Goal: Task Accomplishment & Management: Use online tool/utility

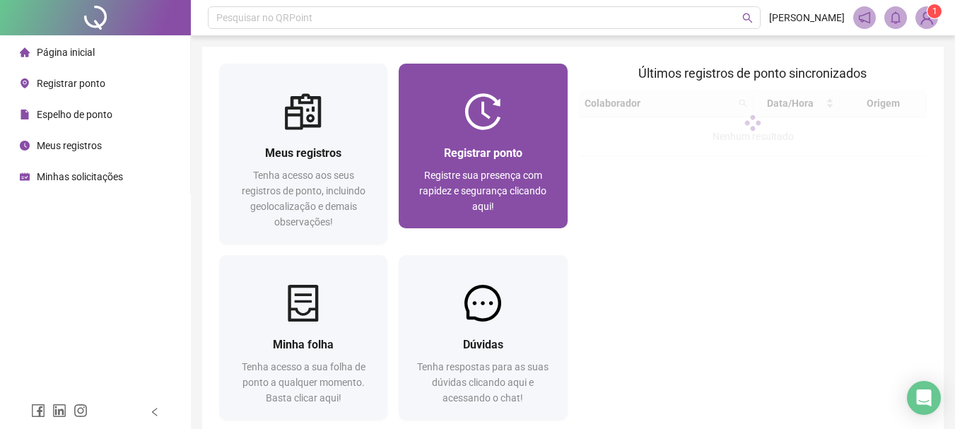
click at [480, 148] on span "Registrar ponto" at bounding box center [483, 152] width 78 height 13
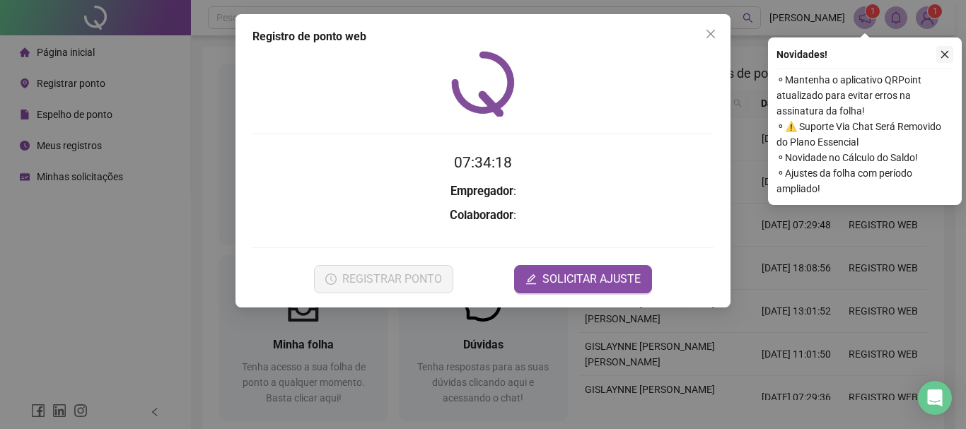
click at [947, 54] on icon "close" at bounding box center [944, 54] width 10 height 10
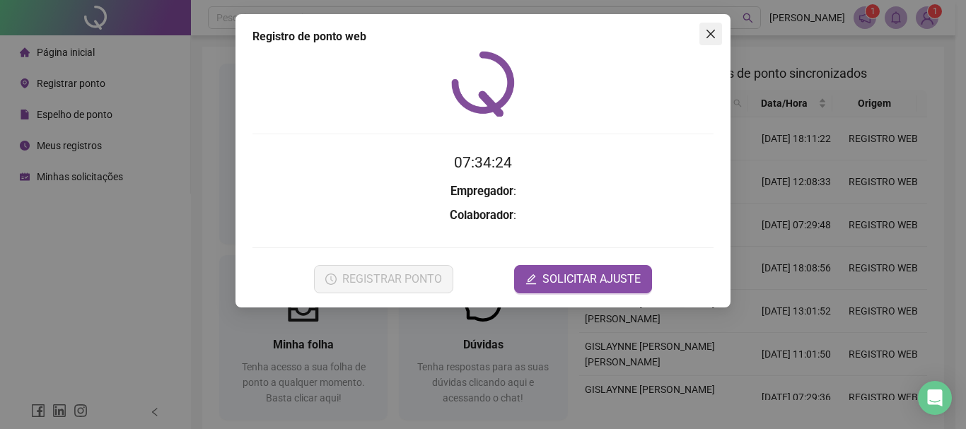
click at [717, 29] on span "Close" at bounding box center [710, 33] width 23 height 11
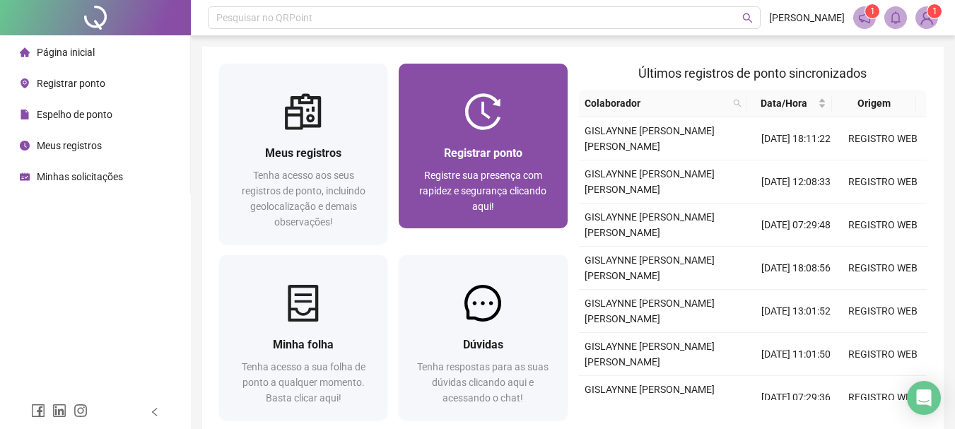
click at [506, 134] on div "Registrar ponto Registre sua presença com rapidez e segurança clicando aqui!" at bounding box center [483, 179] width 168 height 98
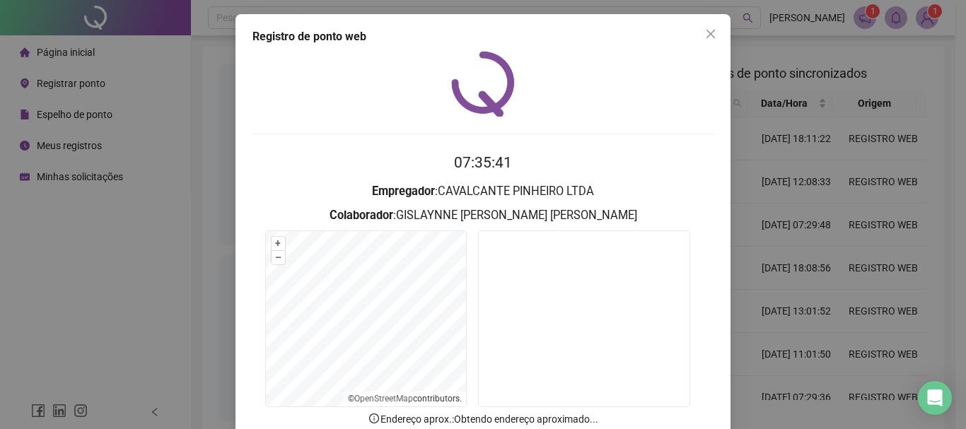
click at [705, 29] on icon "close" at bounding box center [710, 33] width 11 height 11
